Goal: Task Accomplishment & Management: Manage account settings

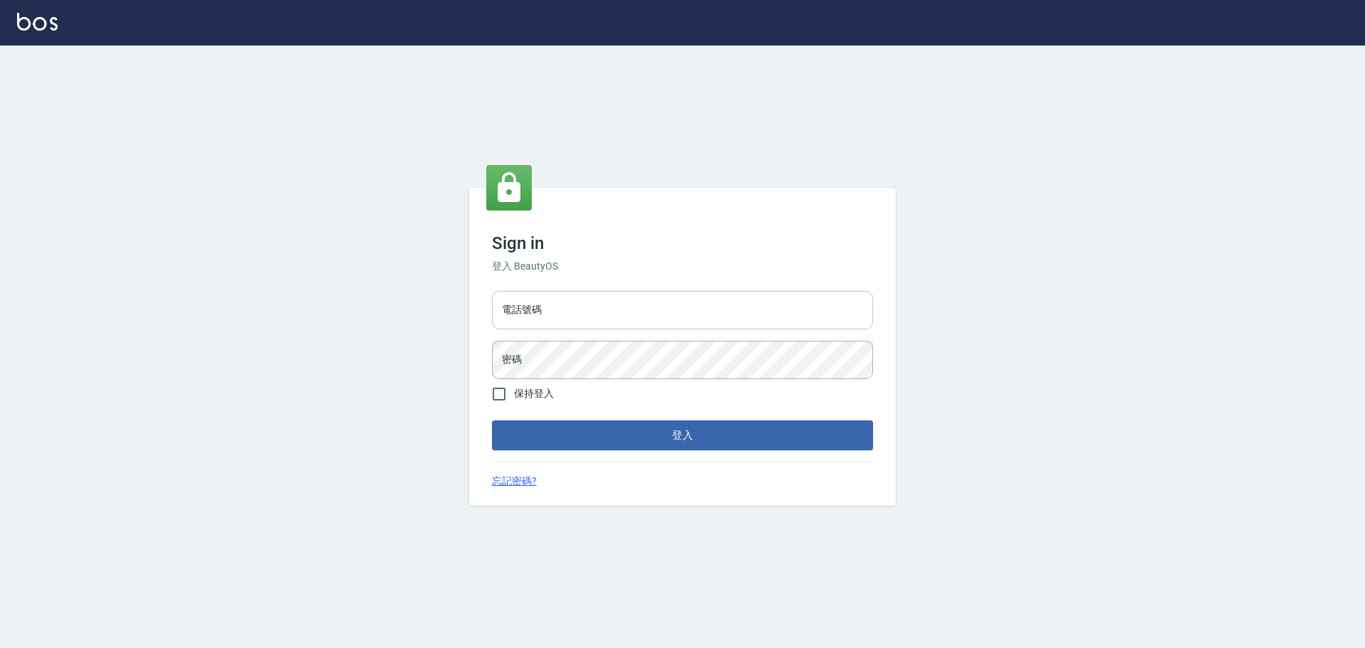
click at [607, 314] on input "電話號碼" at bounding box center [682, 310] width 381 height 38
type input "0922982220"
click at [542, 434] on button "登入" at bounding box center [682, 435] width 381 height 30
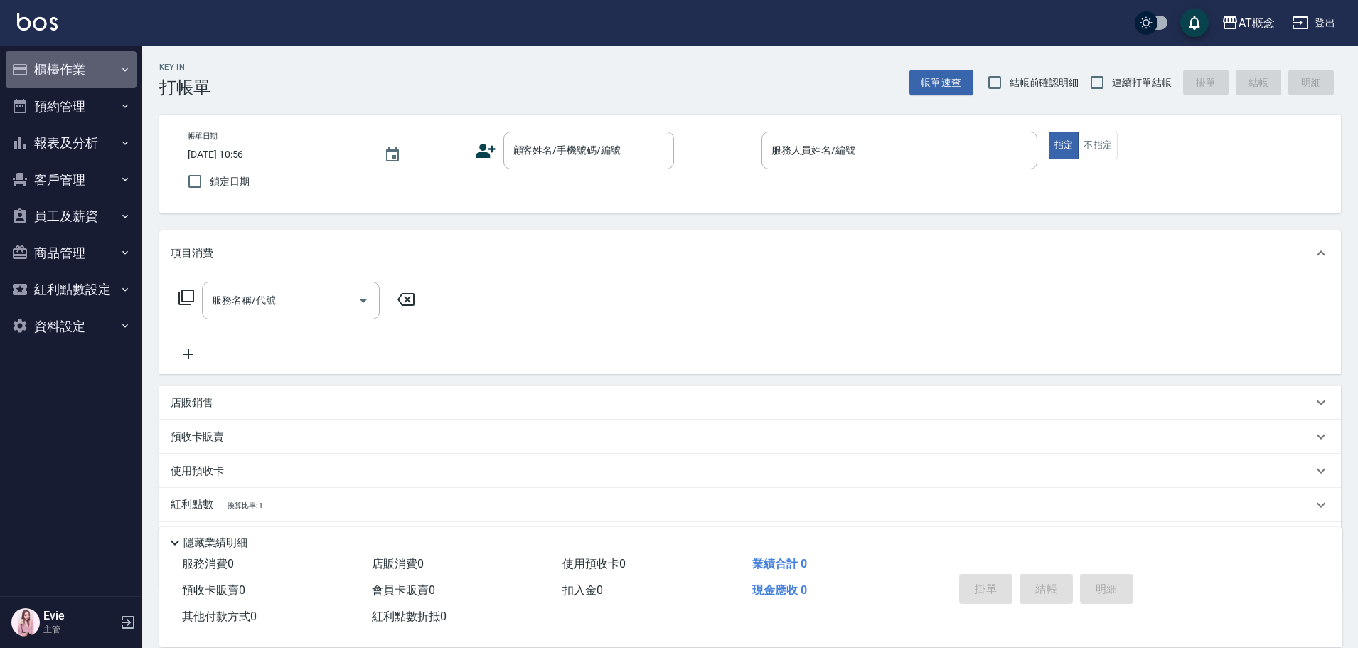
click at [57, 76] on button "櫃檯作業" at bounding box center [71, 69] width 131 height 37
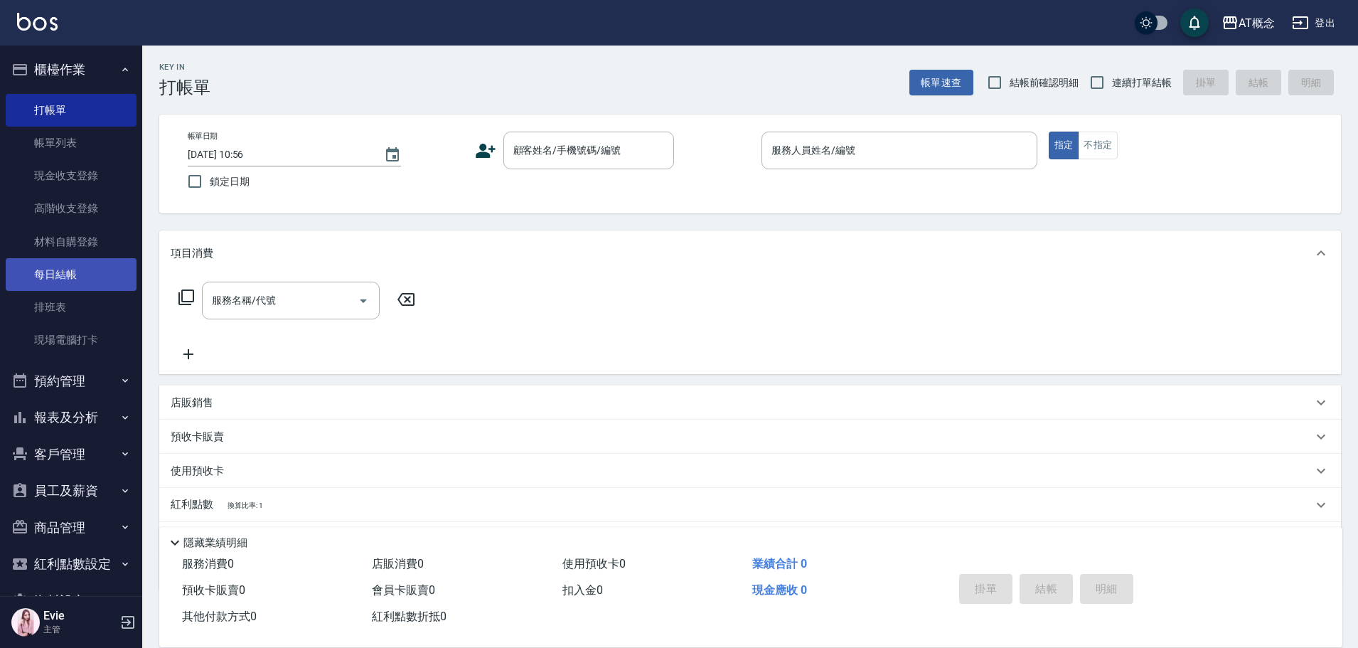
click at [59, 277] on link "每日結帳" at bounding box center [71, 274] width 131 height 33
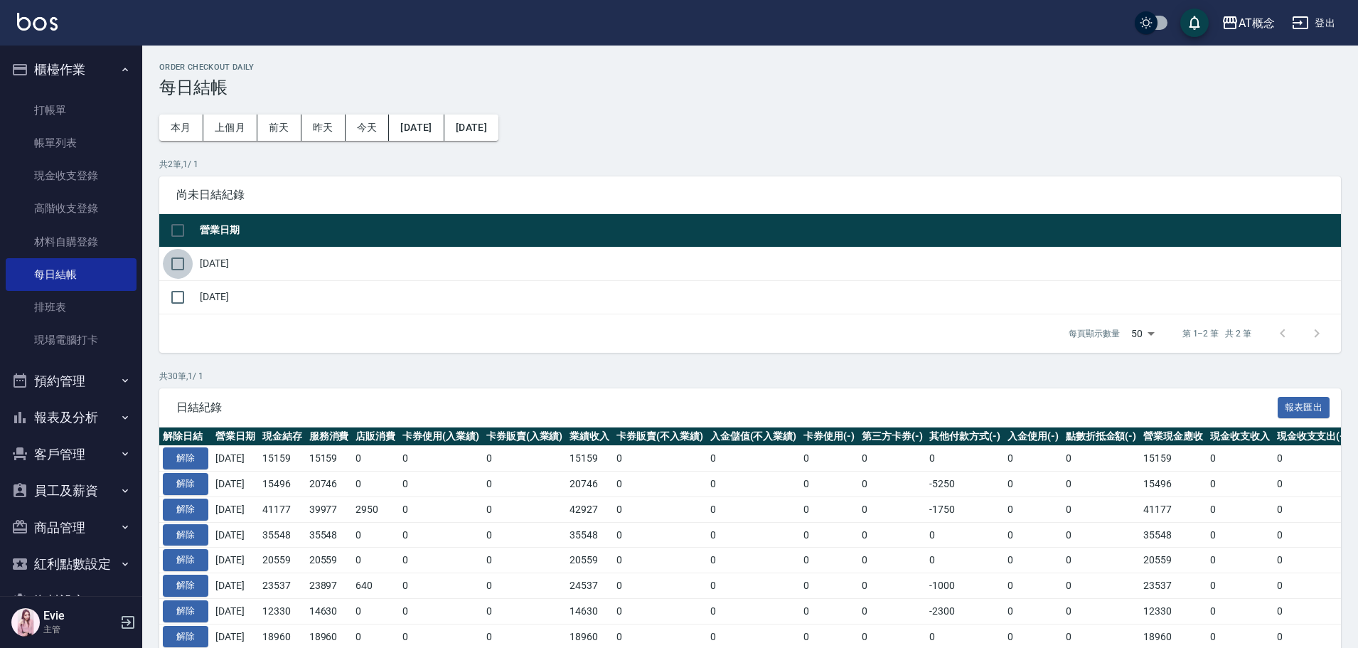
click at [178, 264] on input "checkbox" at bounding box center [178, 264] width 30 height 30
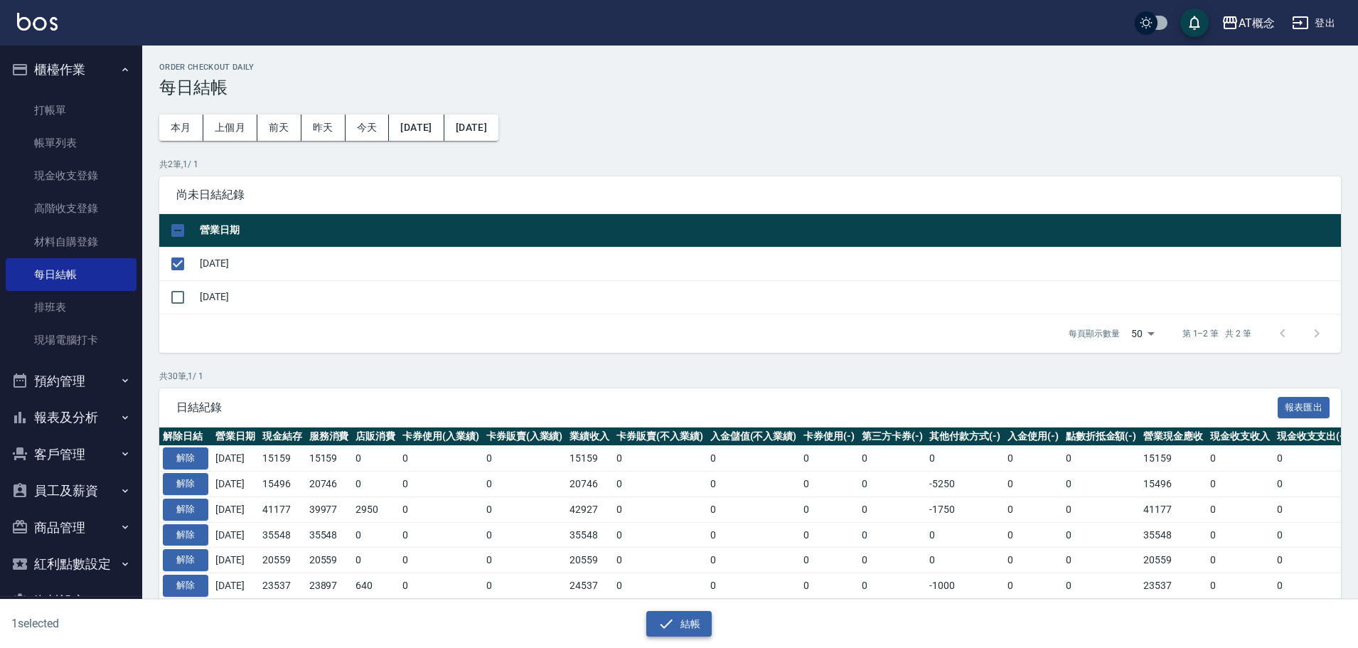
click at [700, 624] on button "結帳" at bounding box center [679, 624] width 66 height 26
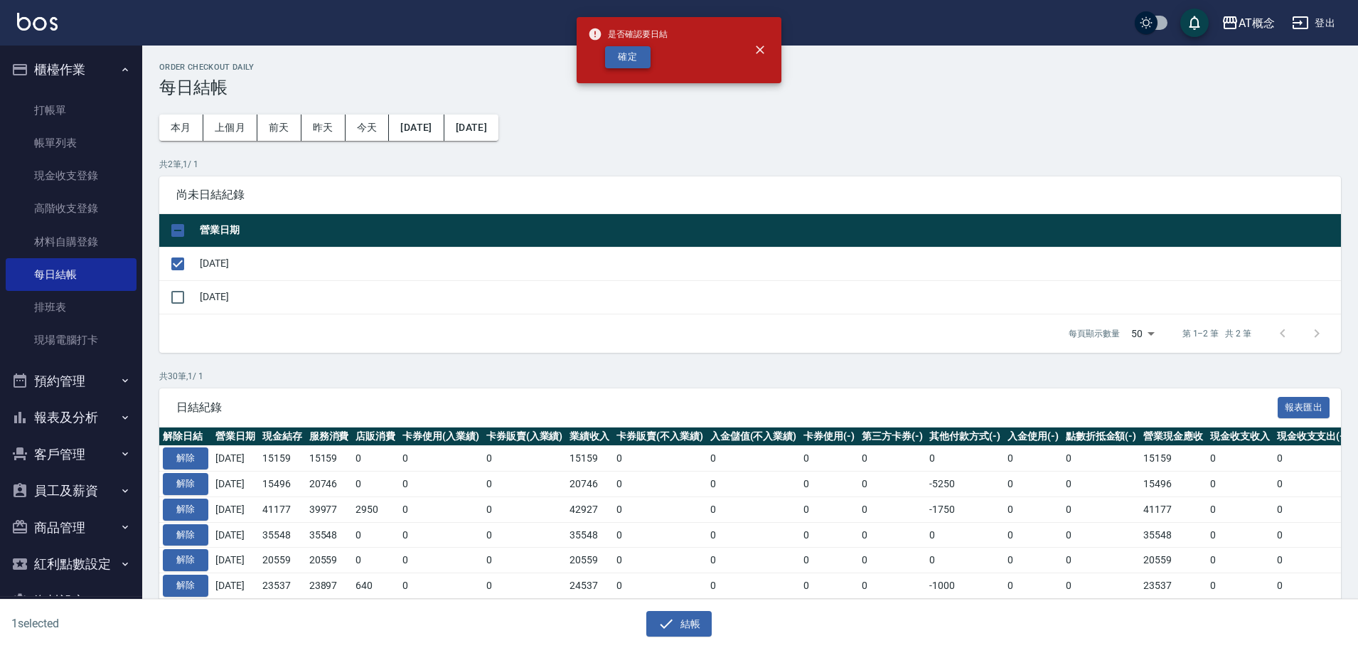
click at [633, 49] on button "確定" at bounding box center [628, 57] width 46 height 22
checkbox input "false"
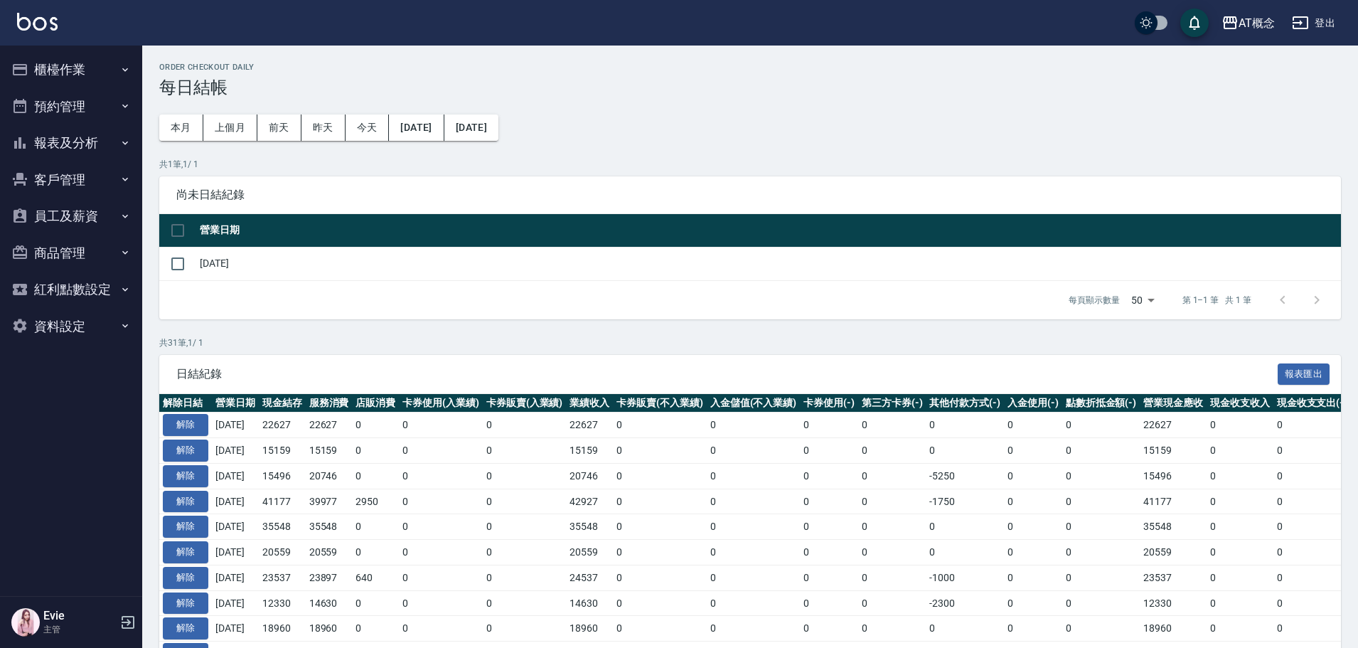
drag, startPoint x: 50, startPoint y: 65, endPoint x: 48, endPoint y: 75, distance: 10.2
click at [50, 65] on button "櫃檯作業" at bounding box center [71, 69] width 131 height 37
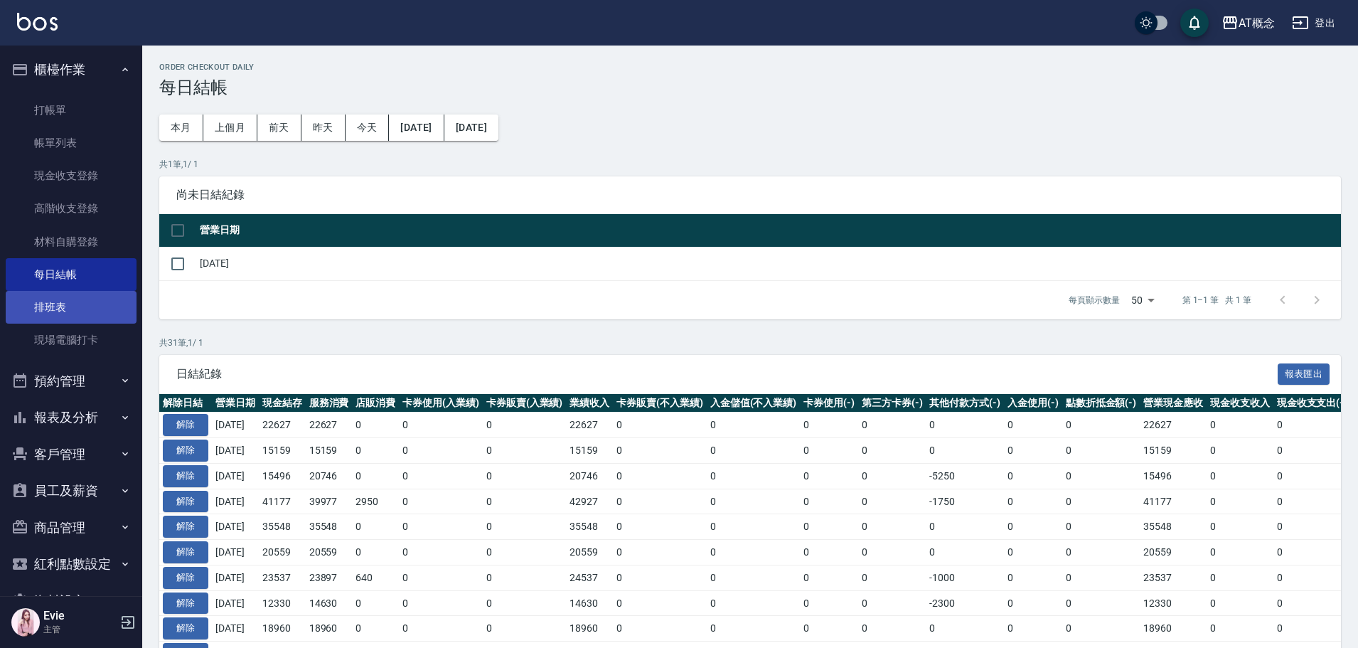
click at [66, 310] on link "排班表" at bounding box center [71, 307] width 131 height 33
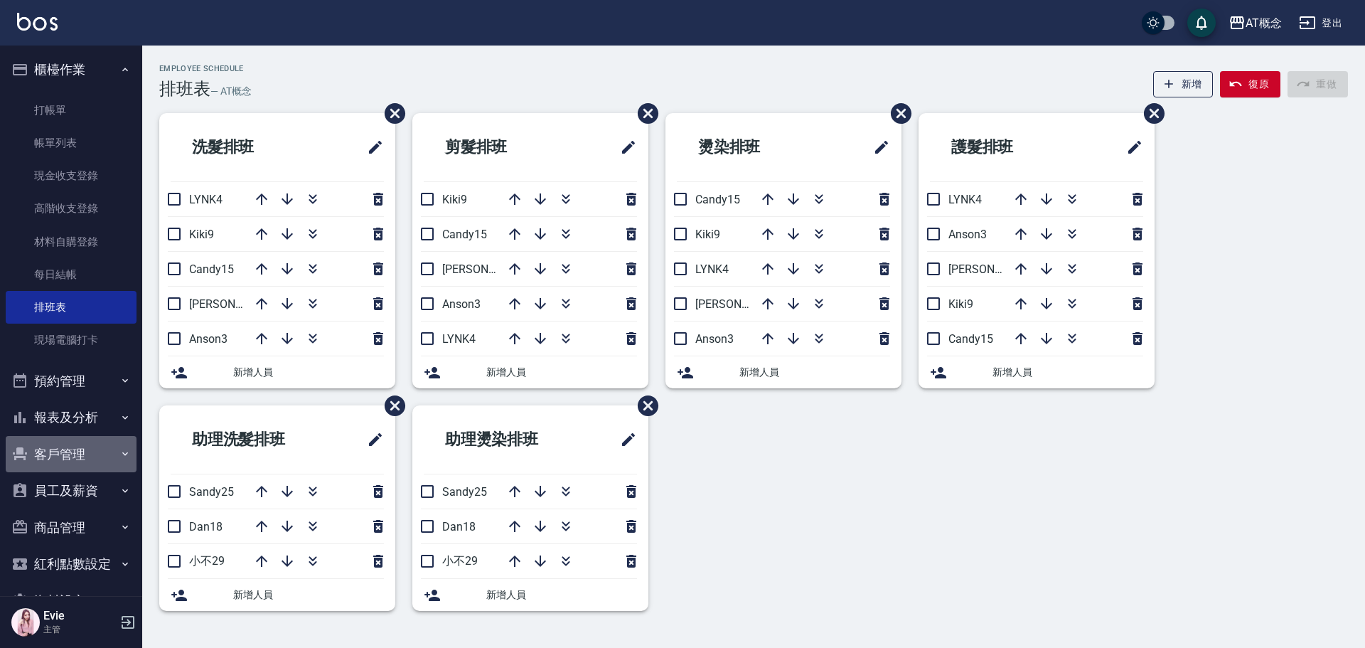
click at [74, 462] on button "客戶管理" at bounding box center [71, 454] width 131 height 37
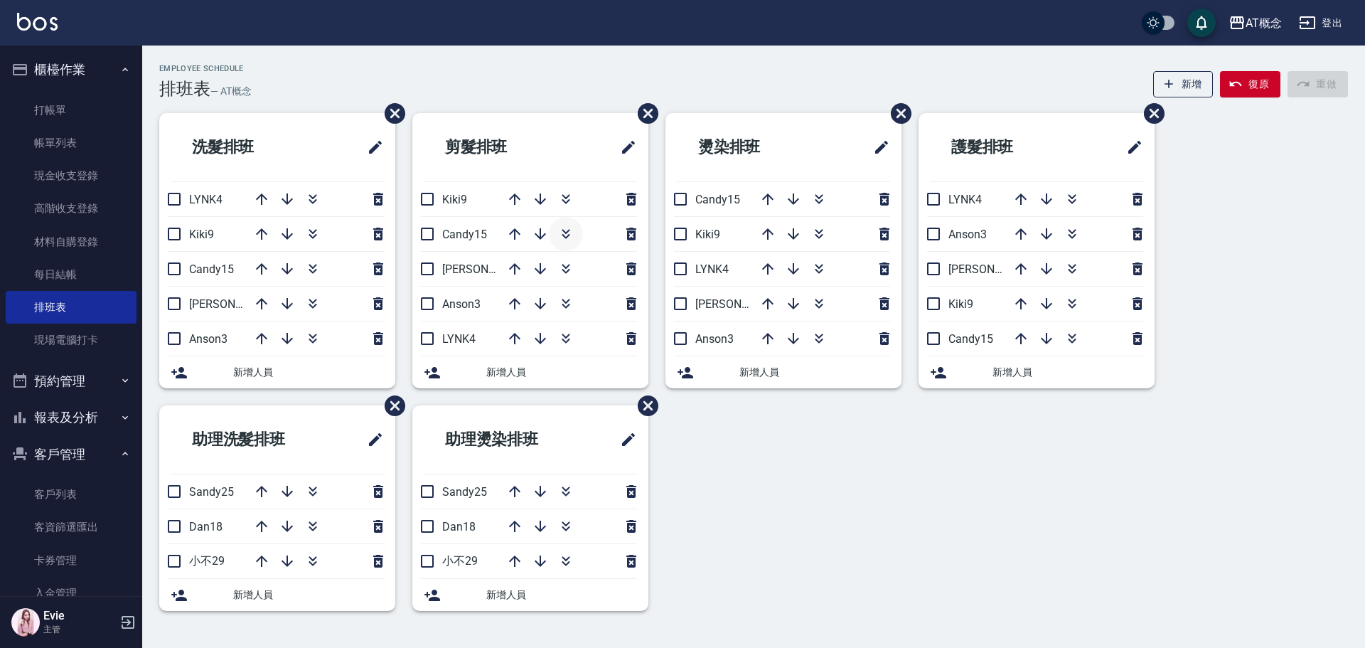
click at [569, 228] on icon "button" at bounding box center [565, 233] width 17 height 17
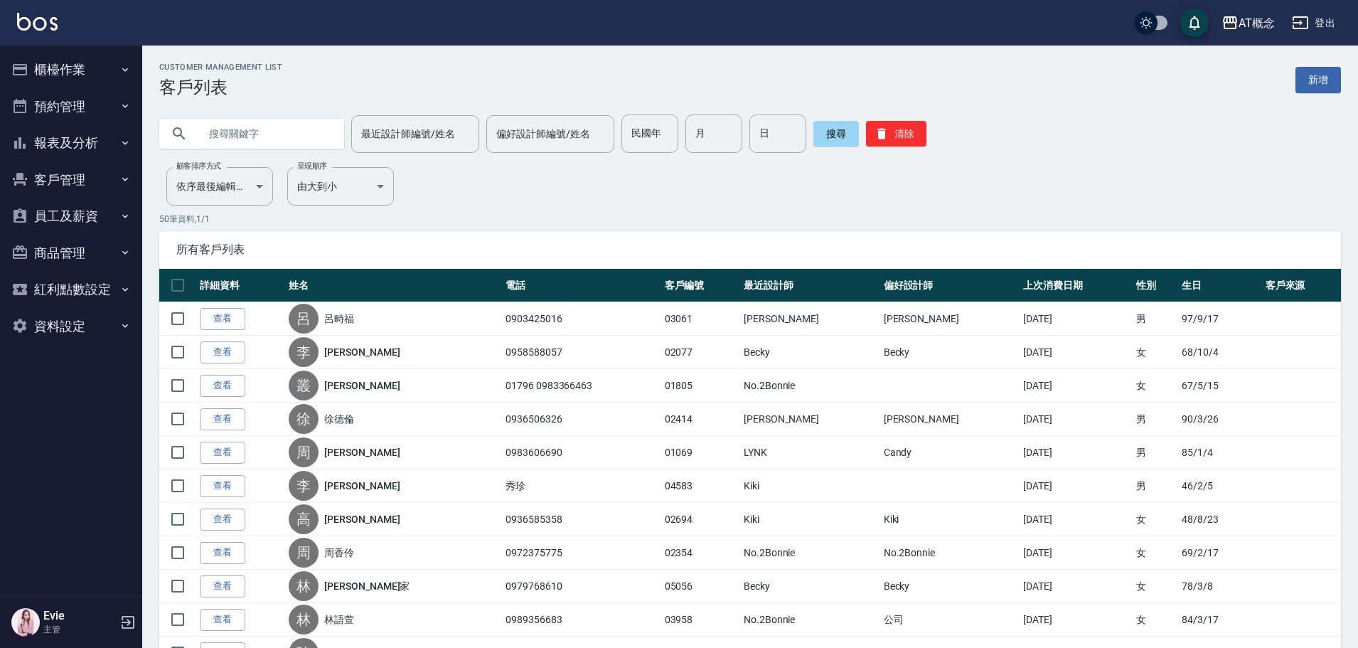
click at [264, 139] on input "text" at bounding box center [266, 133] width 134 height 38
type input "w"
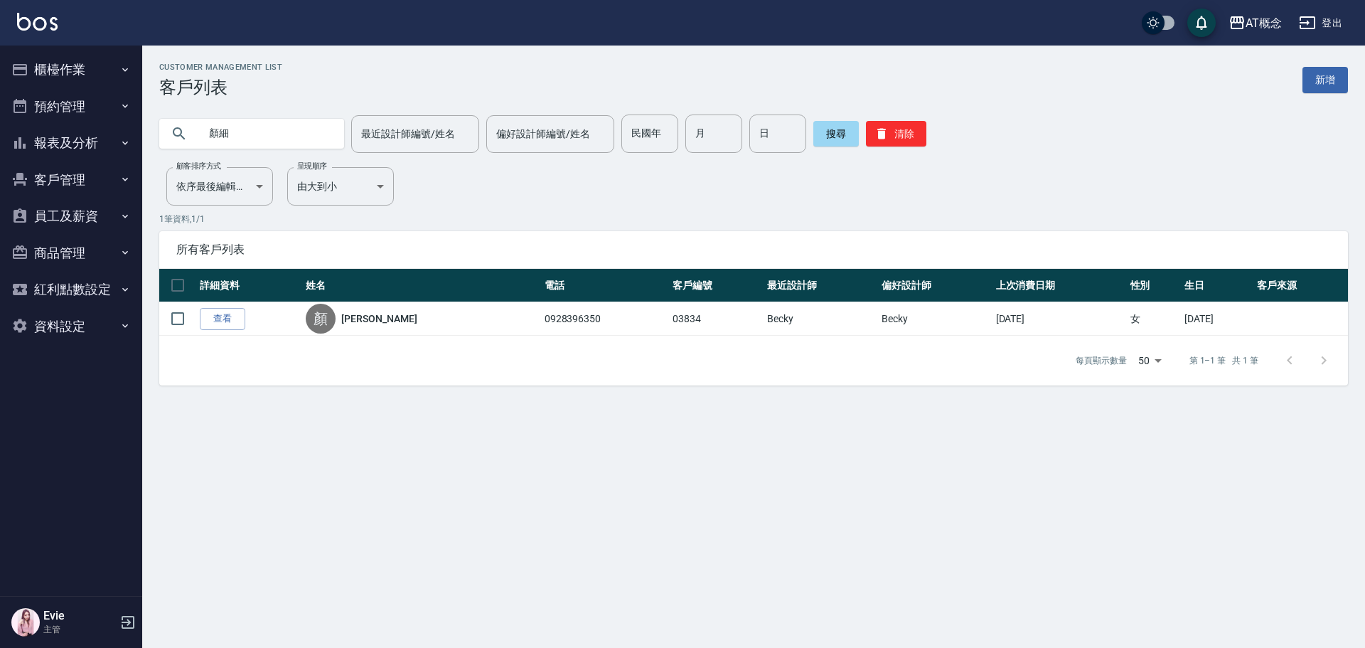
type input "顏"
type input "莊"
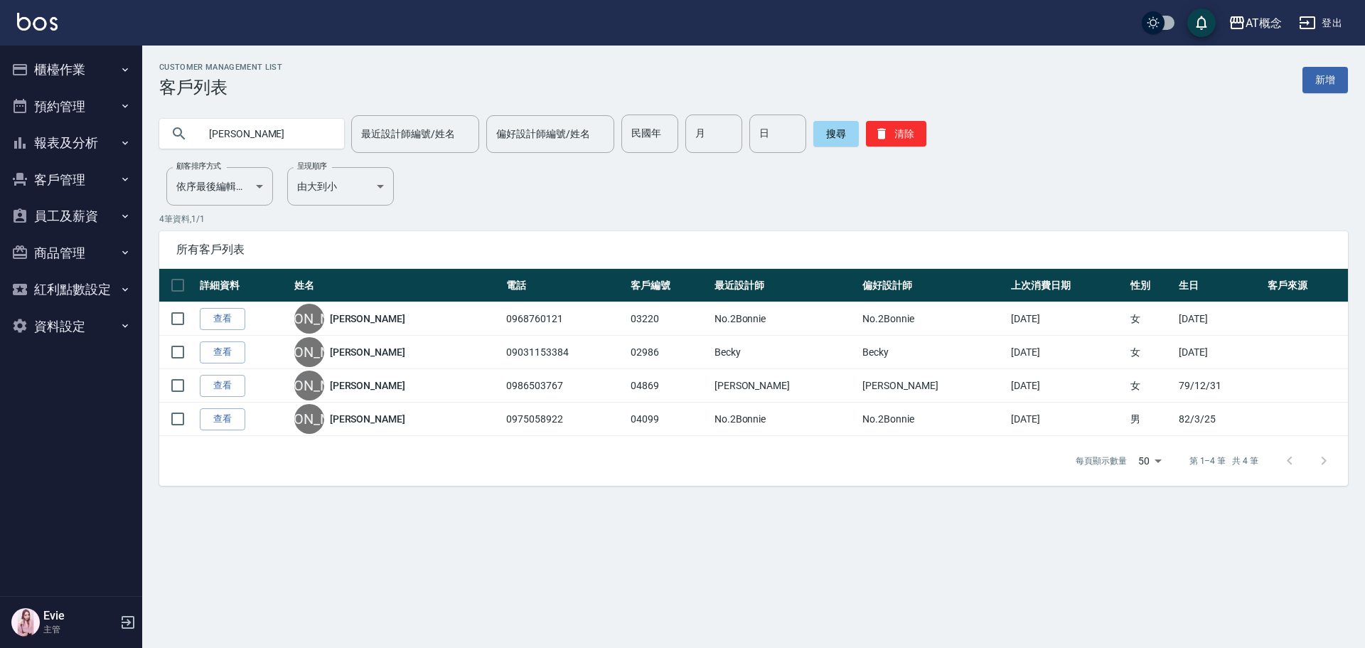
type input "[PERSON_NAME]"
